Goal: Transaction & Acquisition: Purchase product/service

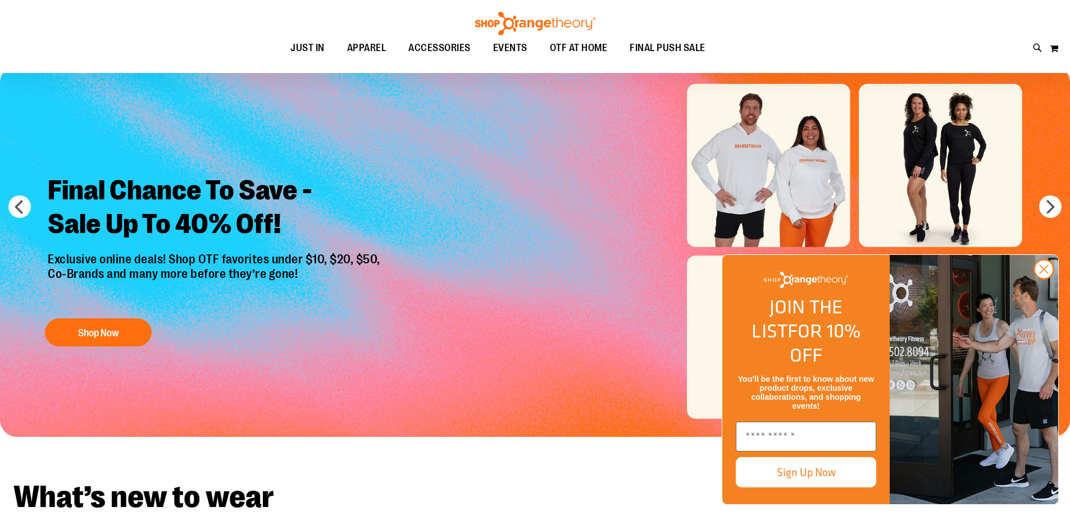
scroll to position [224, 0]
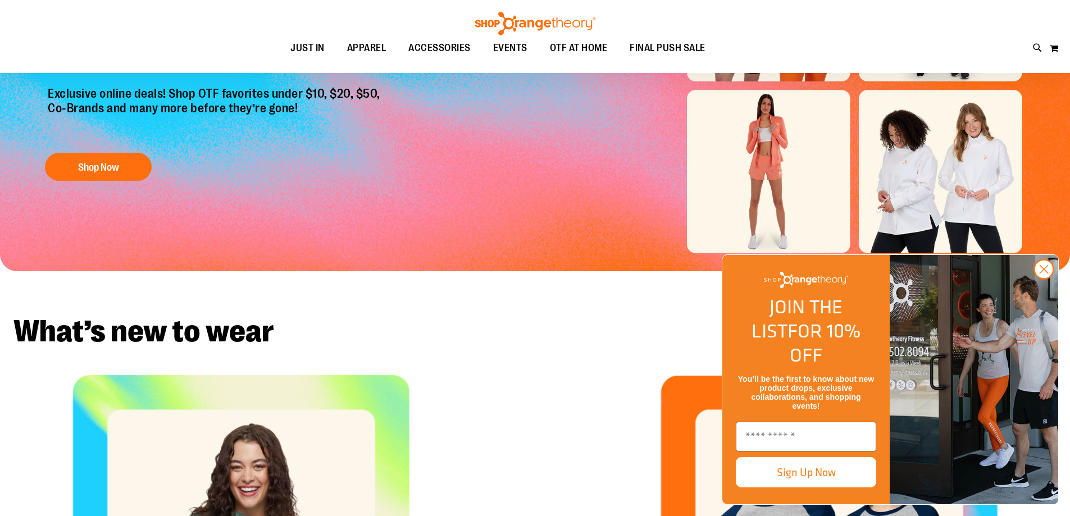
click at [1036, 279] on circle "Close dialog" at bounding box center [1044, 269] width 19 height 19
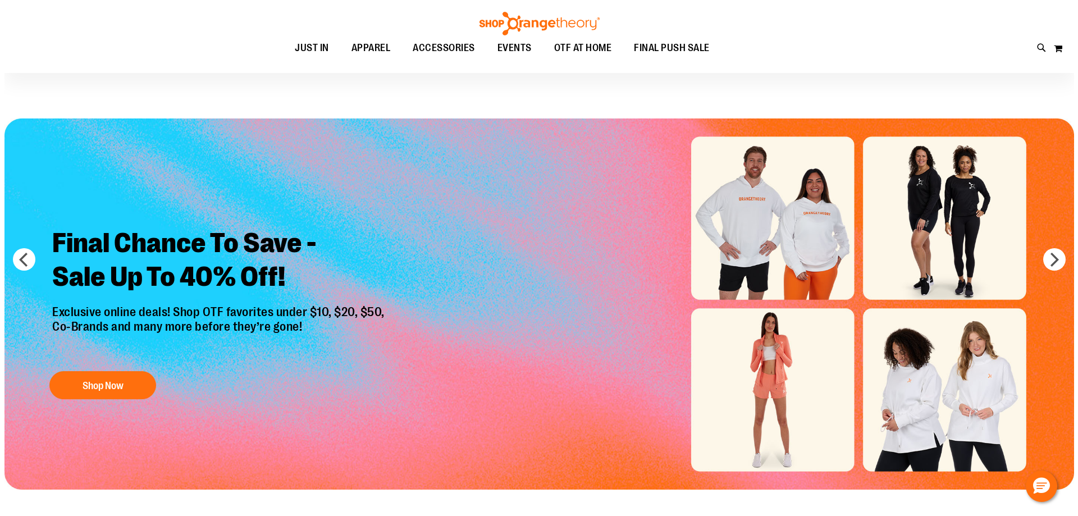
scroll to position [0, 0]
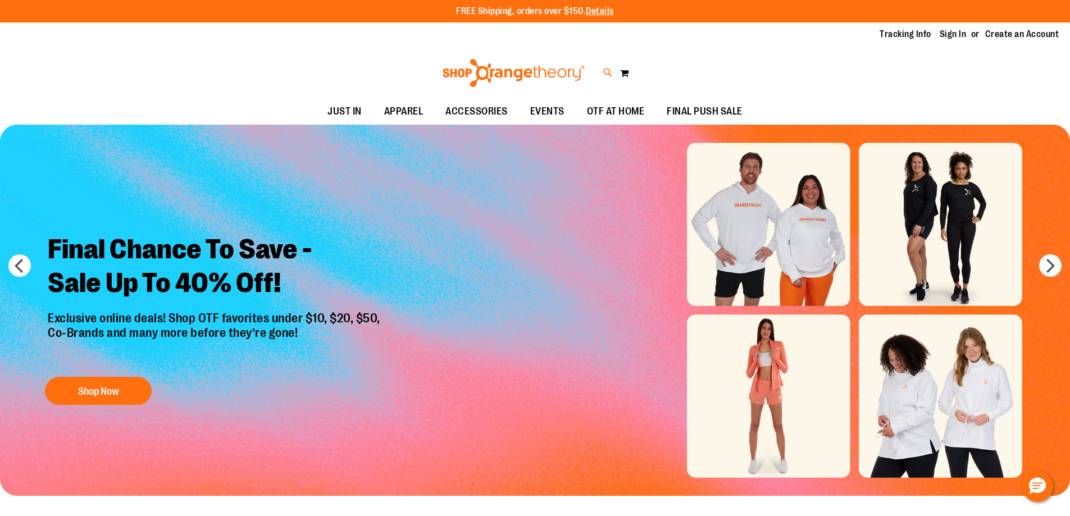
click at [603, 76] on icon at bounding box center [608, 72] width 10 height 13
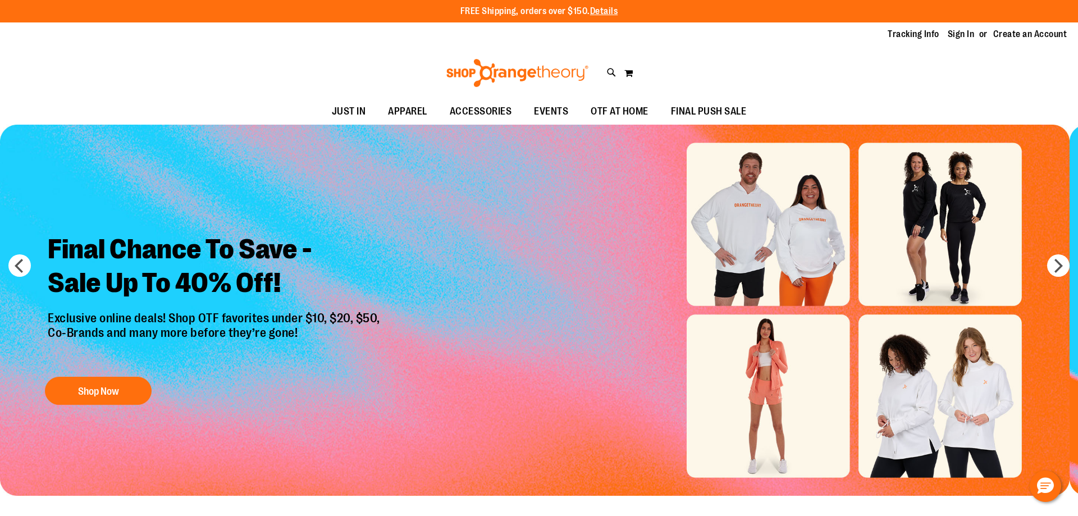
type input "*****"
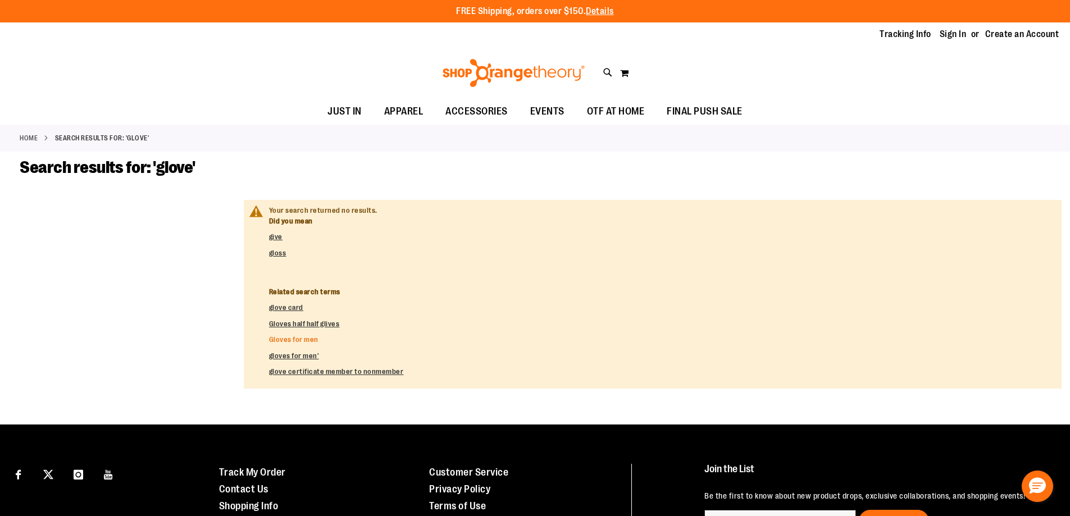
click at [286, 342] on link "Gloves for men" at bounding box center [293, 339] width 49 height 8
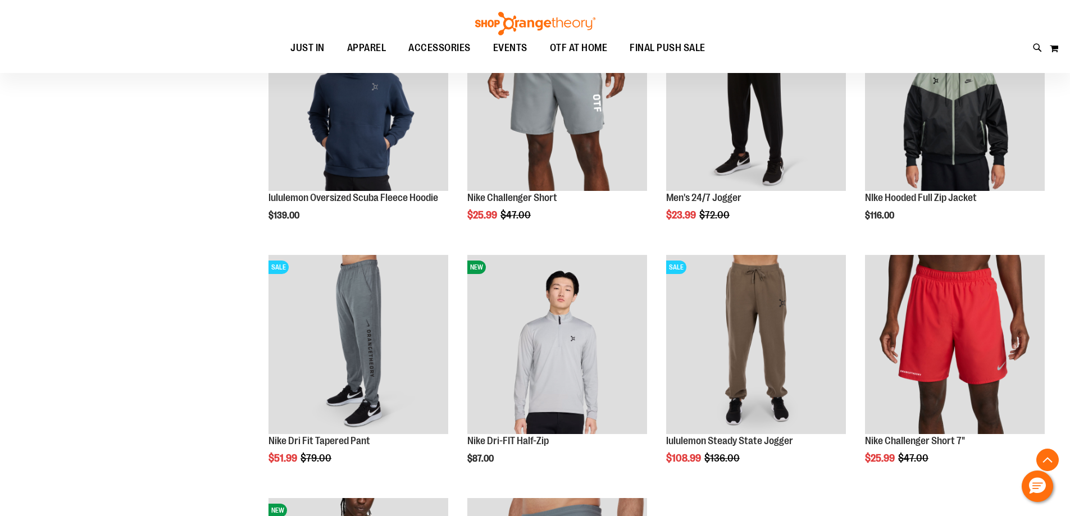
scroll to position [1460, 0]
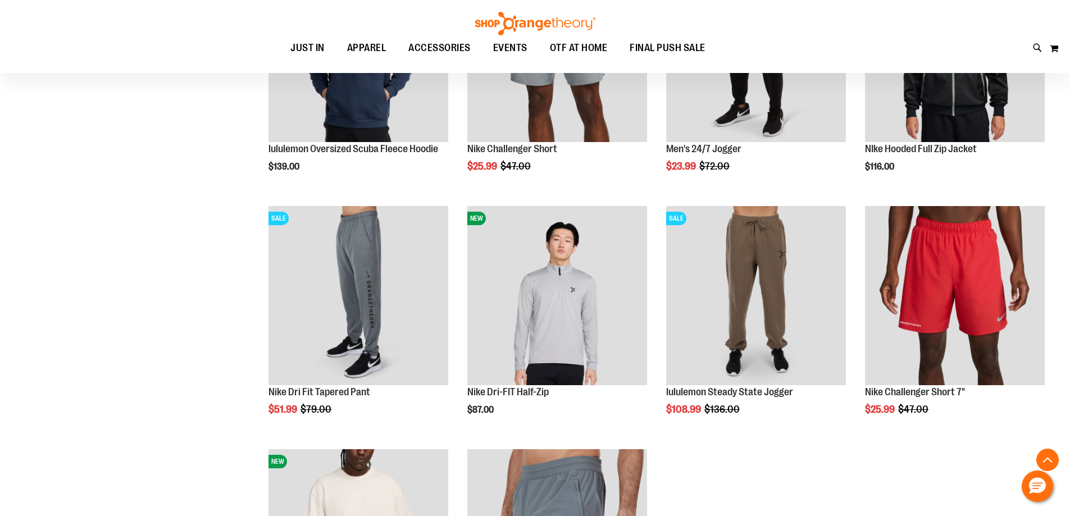
click at [564, 30] on img at bounding box center [535, 24] width 124 height 24
